Goal: Book appointment/travel/reservation

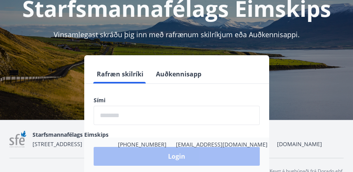
scroll to position [99, 0]
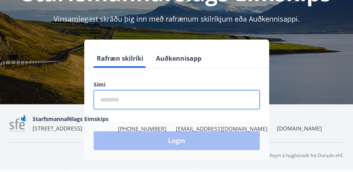
click at [158, 98] on input "phone" at bounding box center [177, 99] width 166 height 19
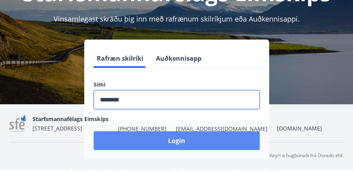
type input "********"
click at [177, 142] on button "Login" at bounding box center [177, 140] width 166 height 19
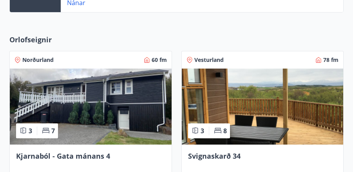
scroll to position [230, 0]
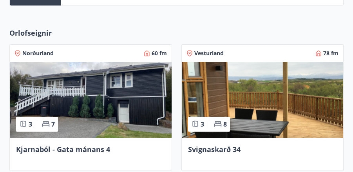
click at [101, 98] on img at bounding box center [91, 100] width 162 height 76
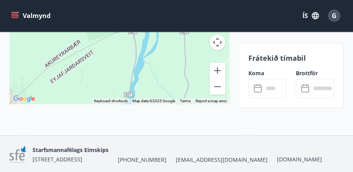
scroll to position [1323, 0]
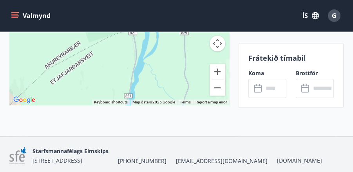
click at [267, 88] on input "text" at bounding box center [274, 88] width 23 height 19
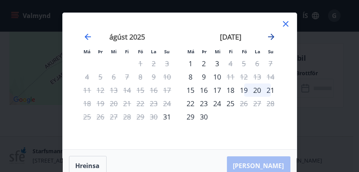
click at [272, 36] on icon "Move forward to switch to the next month." at bounding box center [271, 37] width 6 height 6
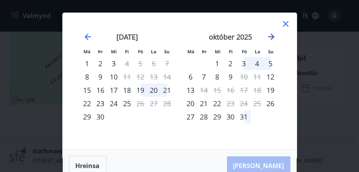
click at [272, 36] on icon "Move forward to switch to the next month." at bounding box center [271, 37] width 6 height 6
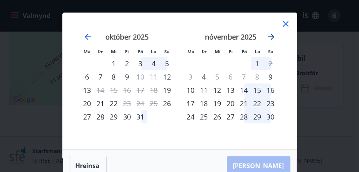
click at [272, 36] on icon "Move forward to switch to the next month." at bounding box center [271, 37] width 6 height 6
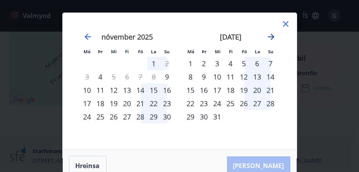
click at [272, 36] on icon "Move forward to switch to the next month." at bounding box center [271, 37] width 6 height 6
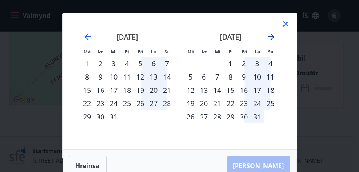
click at [272, 36] on icon "Move forward to switch to the next month." at bounding box center [271, 37] width 6 height 6
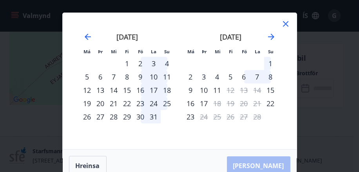
click at [283, 21] on icon at bounding box center [285, 23] width 5 height 5
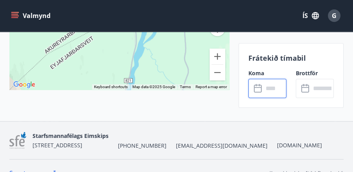
scroll to position [1344, 0]
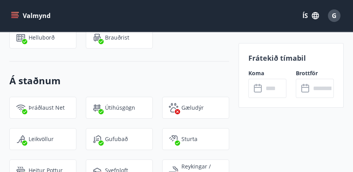
click at [159, 18] on div "Valmynd ÍS G" at bounding box center [176, 15] width 334 height 19
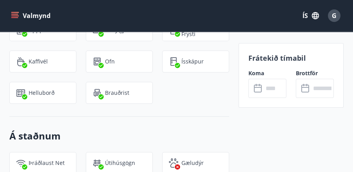
scroll to position [752, 0]
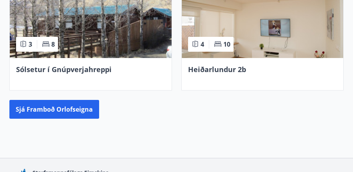
scroll to position [446, 0]
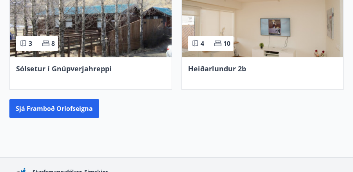
click at [243, 28] on img at bounding box center [263, 19] width 162 height 76
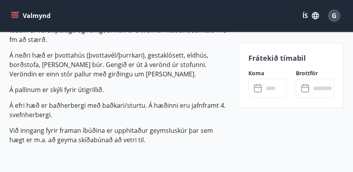
scroll to position [280, 0]
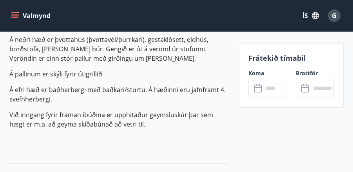
click at [271, 87] on input "text" at bounding box center [274, 88] width 23 height 19
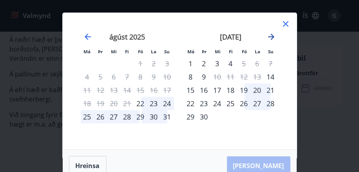
click at [272, 37] on icon "Move forward to switch to the next month." at bounding box center [271, 37] width 6 height 6
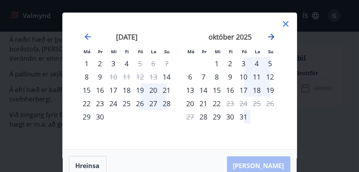
click at [272, 37] on icon "Move forward to switch to the next month." at bounding box center [271, 37] width 6 height 6
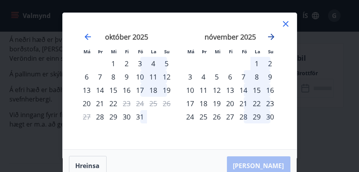
click at [272, 37] on icon "Move forward to switch to the next month." at bounding box center [271, 37] width 6 height 6
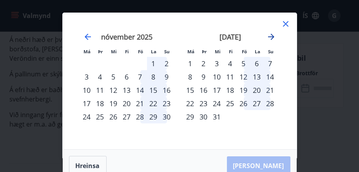
click at [272, 37] on icon "Move forward to switch to the next month." at bounding box center [271, 37] width 6 height 6
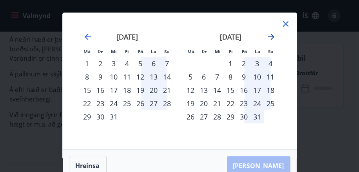
click at [272, 37] on icon "Move forward to switch to the next month." at bounding box center [271, 37] width 6 height 6
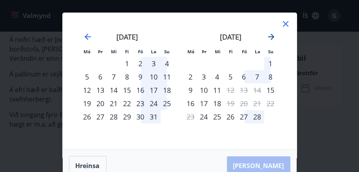
click at [272, 37] on icon "Move forward to switch to the next month." at bounding box center [271, 37] width 6 height 6
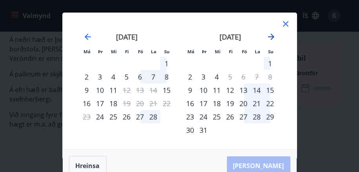
click at [272, 37] on icon "Move forward to switch to the next month." at bounding box center [271, 37] width 6 height 6
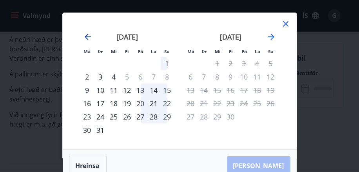
click at [88, 38] on icon "Move backward to switch to the previous month." at bounding box center [87, 36] width 9 height 9
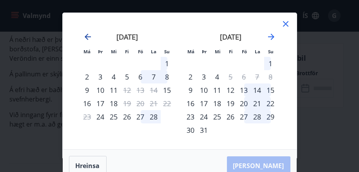
click at [87, 36] on icon "Move backward to switch to the previous month." at bounding box center [88, 37] width 6 height 6
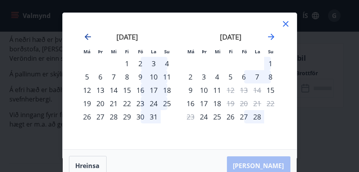
click at [87, 36] on icon "Move backward to switch to the previous month." at bounding box center [88, 37] width 6 height 6
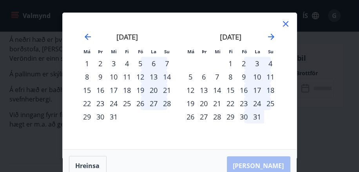
click at [289, 18] on div "Má Þr Mi Fi Fö La Su Má Þr Mi Fi Fö La Su [DATE] 1 2 3 4 5 6 7 8 9 10 11 12 13 …" at bounding box center [180, 81] width 234 height 136
click at [284, 22] on icon at bounding box center [285, 23] width 5 height 5
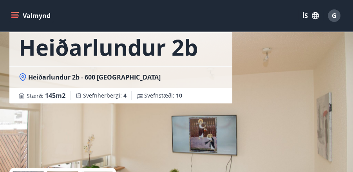
scroll to position [47, 0]
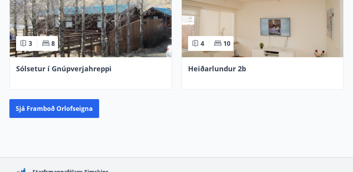
scroll to position [257, 0]
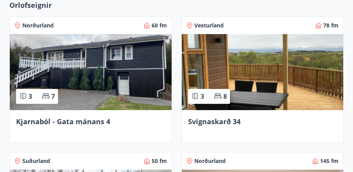
click at [100, 52] on img at bounding box center [91, 72] width 162 height 76
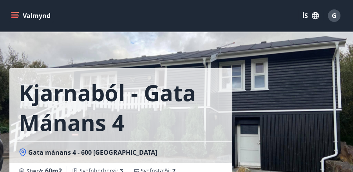
click at [100, 52] on div "Kjarnaból - Gata mánans 4 Gata mánans 4 - 600 [GEOGRAPHIC_DATA] Stærð : 60 m2 […" at bounding box center [120, 89] width 223 height 179
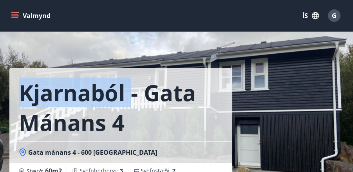
click at [100, 52] on div "Kjarnaból - Gata mánans 4 Gata mánans 4 - 600 [GEOGRAPHIC_DATA] Stærð : 60 m2 […" at bounding box center [120, 89] width 223 height 179
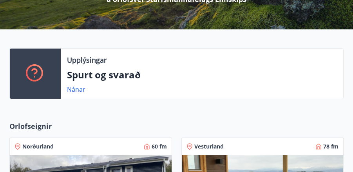
scroll to position [139, 0]
